Goal: Task Accomplishment & Management: Manage account settings

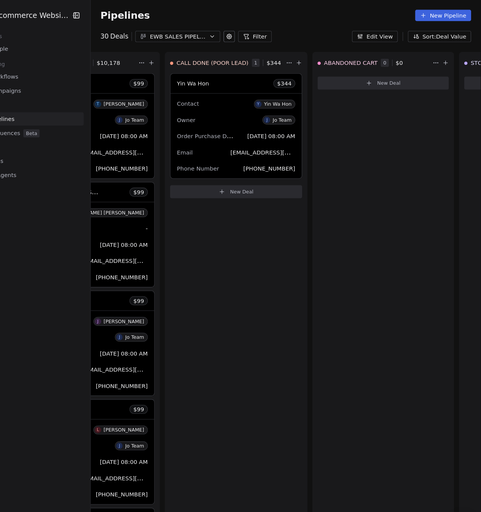
scroll to position [0, 1015]
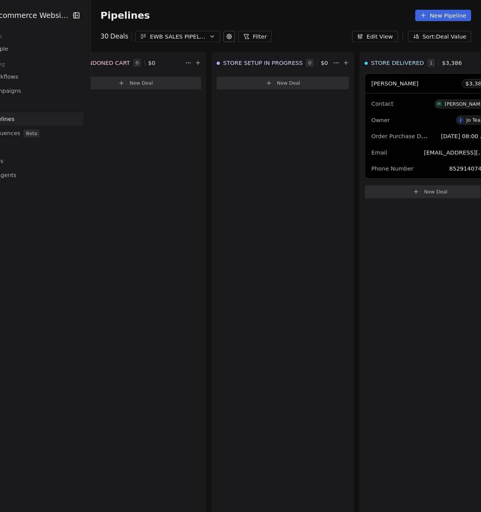
click at [384, 77] on div "[PERSON_NAME] $ 3,386" at bounding box center [433, 78] width 123 height 18
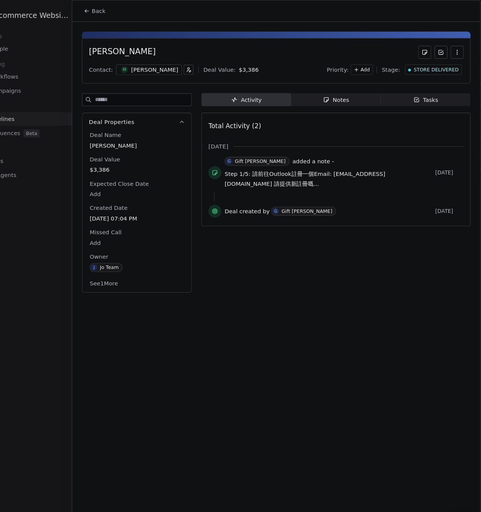
click at [291, 265] on div "Activity Activity Notes Notes Tasks Tasks Total Activity (2) [DATE] G Gift [PER…" at bounding box center [344, 184] width 253 height 192
click at [347, 96] on div "Notes" at bounding box center [345, 94] width 24 height 8
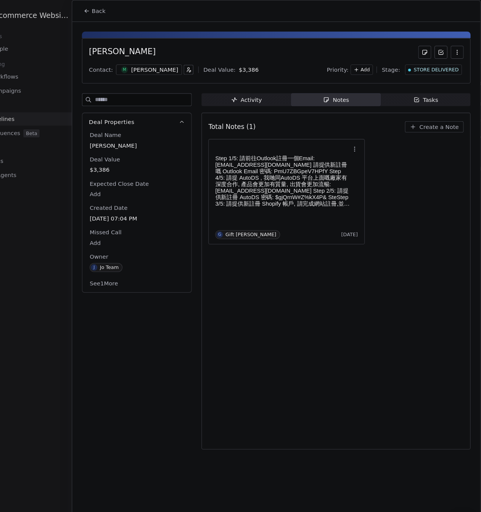
click at [297, 240] on div "Total Notes (1) Create a Note Step 1/5: 請前往Outlook註冊一個Email: [EMAIL_ADDRESS][DO…" at bounding box center [345, 264] width 240 height 307
click at [424, 121] on button "Create a Note" at bounding box center [437, 119] width 55 height 11
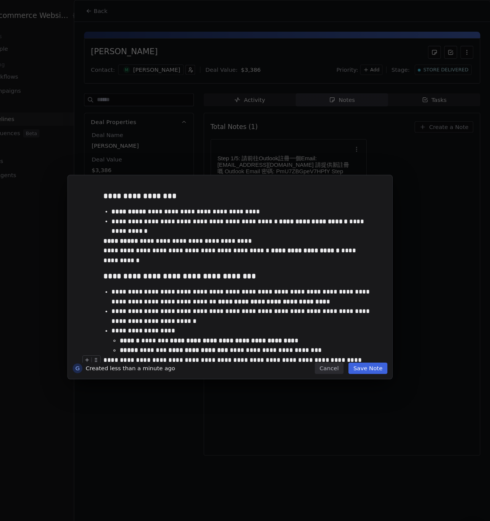
click at [383, 347] on button "Save Note" at bounding box center [374, 346] width 37 height 11
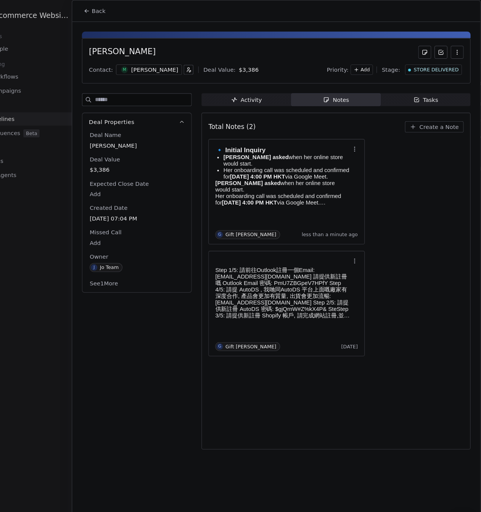
click at [332, 362] on div "Total Notes (2) Create a Note 🔹 Initial Inquiry [PERSON_NAME] asked when her on…" at bounding box center [345, 264] width 240 height 307
click at [348, 148] on p "[PERSON_NAME] asked when her online store would start." at bounding box center [298, 151] width 119 height 12
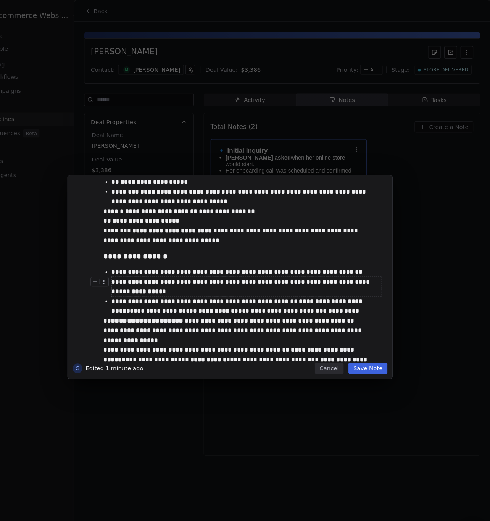
scroll to position [584, 0]
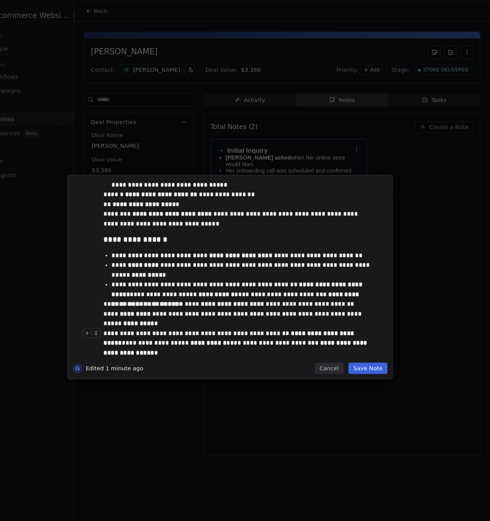
click at [365, 325] on div "**********" at bounding box center [252, 318] width 253 height 18
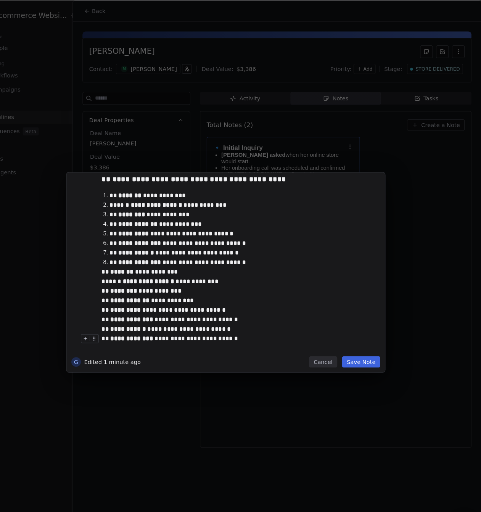
scroll to position [779, 0]
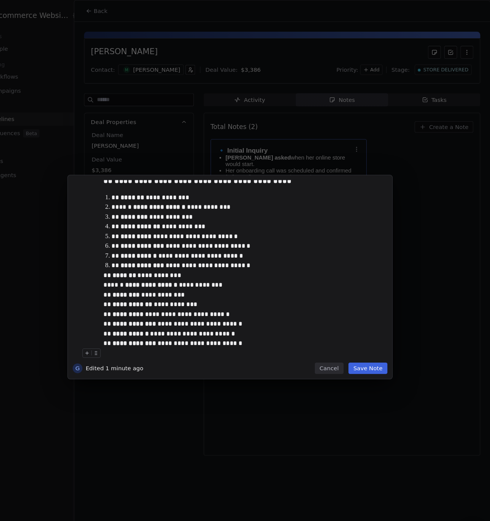
click at [374, 350] on button "Save Note" at bounding box center [374, 346] width 37 height 11
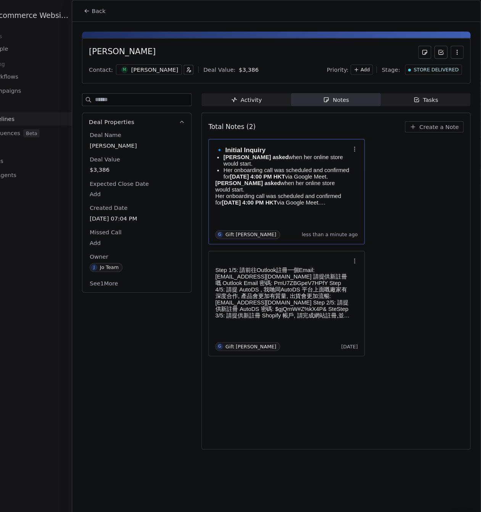
click at [280, 351] on div "Total Notes (2) Create a Note 🔹 Initial Inquiry [PERSON_NAME] asked when her on…" at bounding box center [345, 264] width 240 height 307
